Goal: Entertainment & Leisure: Consume media (video, audio)

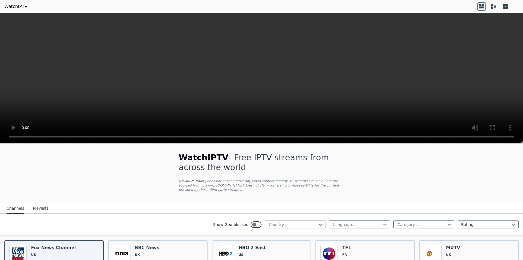
click at [284, 222] on div at bounding box center [293, 224] width 50 height 5
click at [277, 235] on div "[GEOGRAPHIC_DATA]" at bounding box center [295, 237] width 61 height 10
click at [343, 222] on div at bounding box center [358, 224] width 50 height 5
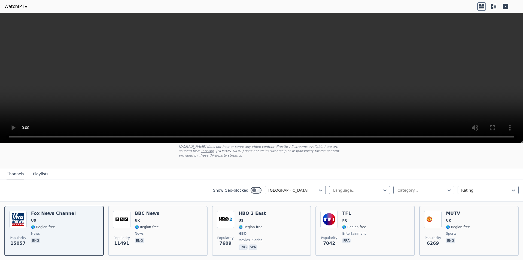
click at [288, 196] on div "Show Geo-blocked Bangladesh Language... Category... Rating" at bounding box center [261, 191] width 523 height 22
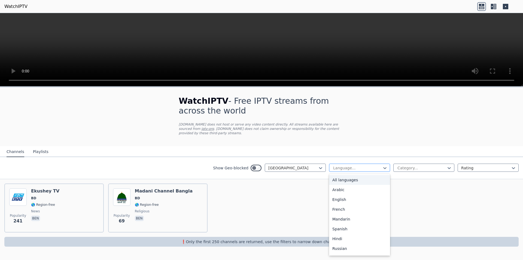
click at [358, 165] on div at bounding box center [358, 167] width 50 height 5
click at [465, 213] on div "Popularity 241 Ekushey TV BD 🌎 Region-free news ben Popularity 69 Madani Channe…" at bounding box center [261, 208] width 523 height 58
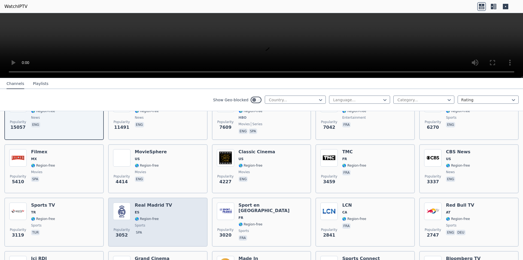
scroll to position [103, 0]
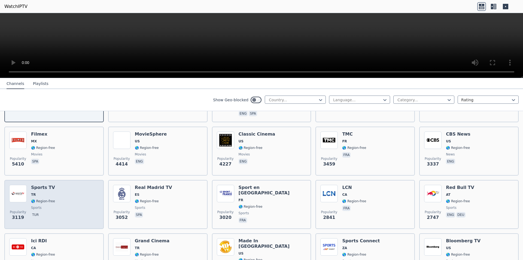
click at [35, 185] on h6 "Sports TV" at bounding box center [43, 187] width 24 height 5
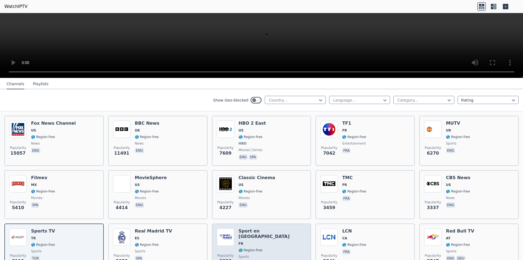
scroll to position [0, 0]
